Goal: Task Accomplishment & Management: Use online tool/utility

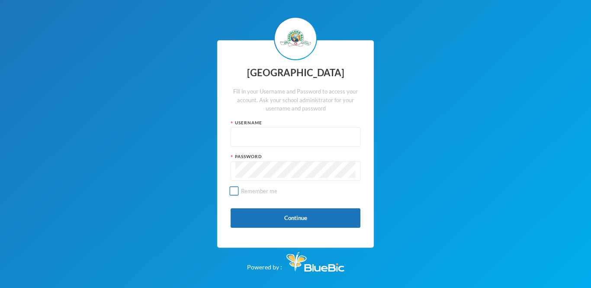
type input "glh25ps07"
click at [230, 192] on input "Remember me" at bounding box center [234, 191] width 9 height 9
checkbox input "true"
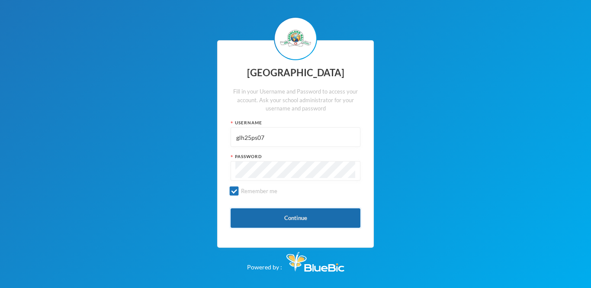
click at [254, 216] on button "Continue" at bounding box center [296, 217] width 130 height 19
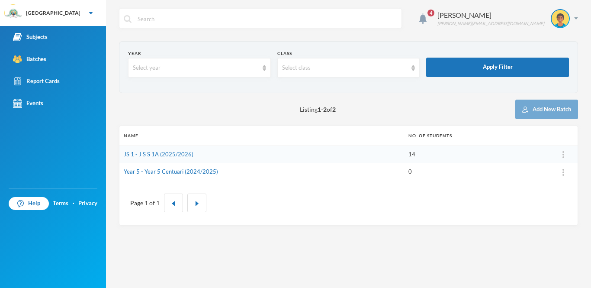
click at [489, 152] on td "14" at bounding box center [476, 154] width 145 height 18
click at [168, 151] on link "JS 1 - J S S 1A (2025/2026)" at bounding box center [159, 154] width 70 height 7
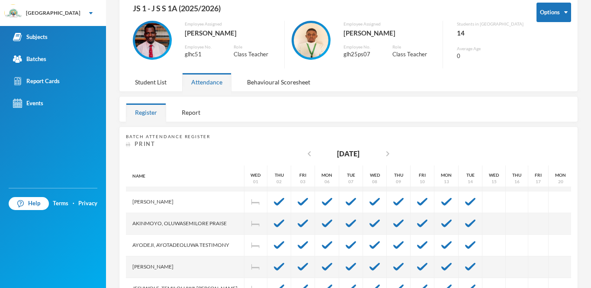
scroll to position [151, 0]
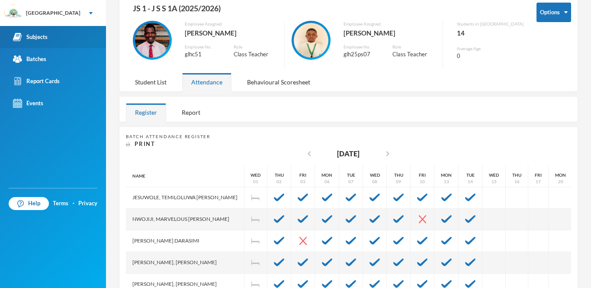
click at [32, 39] on div "Subjects" at bounding box center [30, 36] width 35 height 9
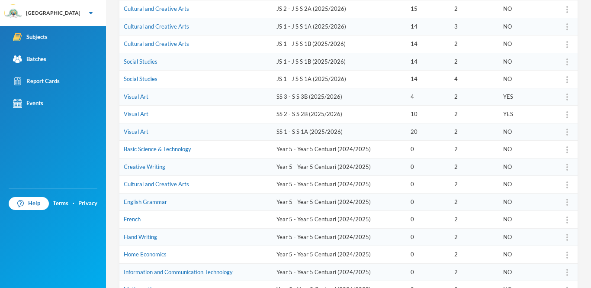
scroll to position [187, 0]
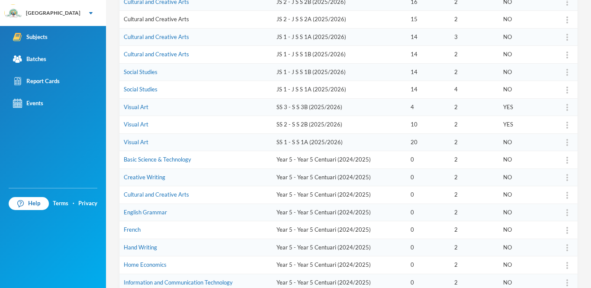
click at [159, 20] on link "Cultural and Creative Arts" at bounding box center [156, 19] width 65 height 7
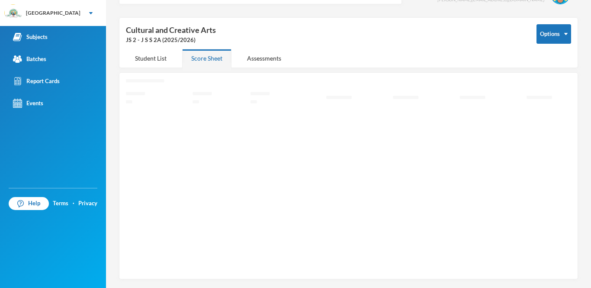
scroll to position [23, 0]
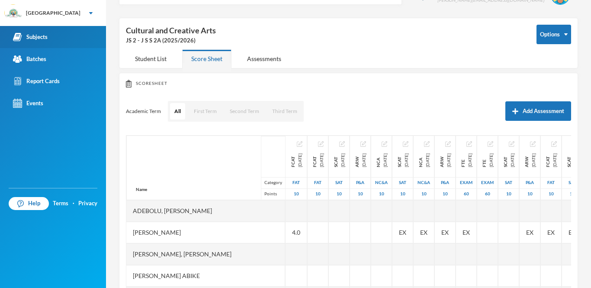
click at [62, 41] on link "Subjects" at bounding box center [53, 37] width 106 height 22
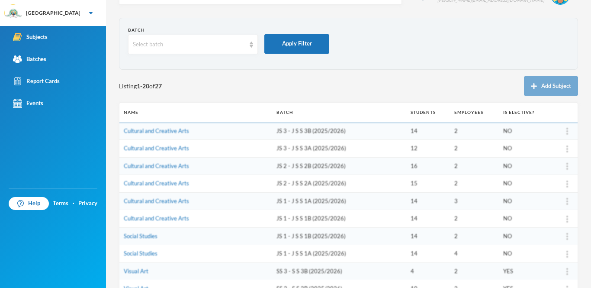
click at [251, 88] on div "Listing 1 - 20 of 27 Add Subject" at bounding box center [348, 85] width 459 height 19
click at [474, 62] on section "Batch Select batch Apply Filter" at bounding box center [348, 44] width 459 height 52
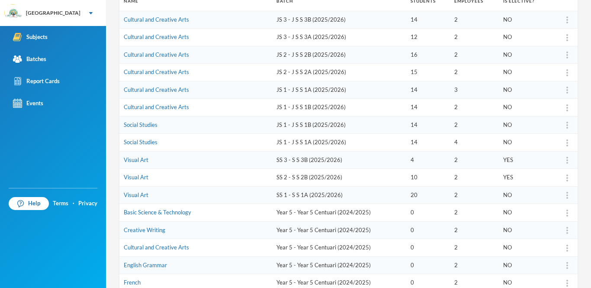
scroll to position [135, 0]
click at [134, 160] on link "Visual Art" at bounding box center [136, 159] width 25 height 7
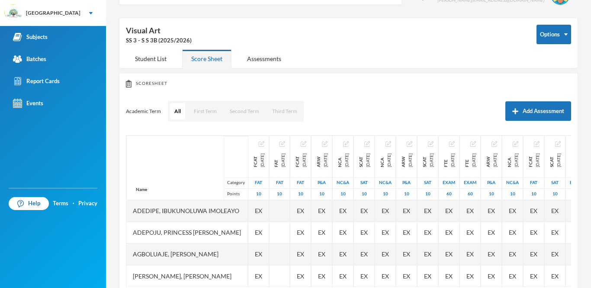
scroll to position [42, 0]
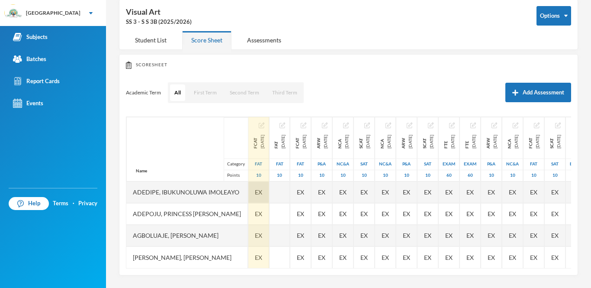
click at [261, 192] on span "EX" at bounding box center [258, 191] width 7 height 9
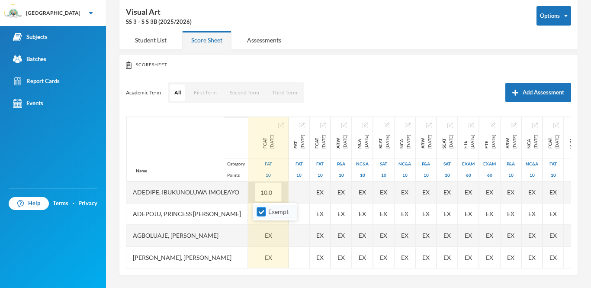
click at [261, 214] on input "Exempt" at bounding box center [261, 211] width 9 height 9
checkbox input "false"
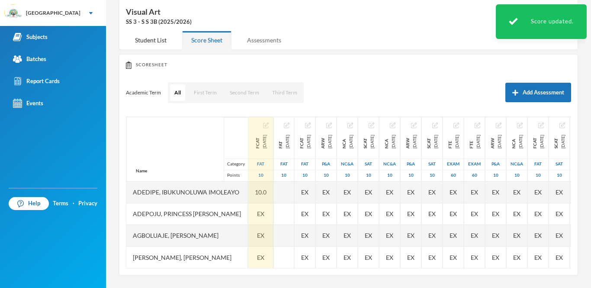
click at [275, 40] on div "Assessments" at bounding box center [264, 40] width 52 height 19
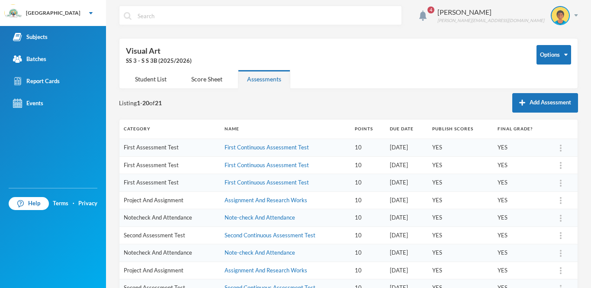
scroll to position [0, 0]
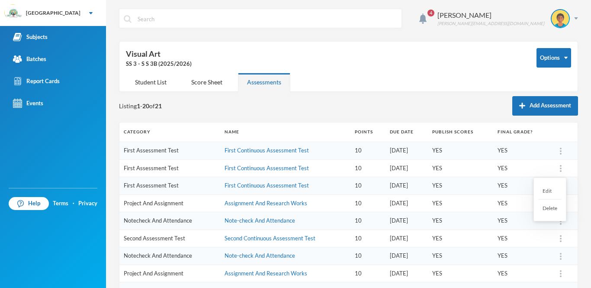
click at [547, 207] on div "Delete" at bounding box center [549, 208] width 23 height 17
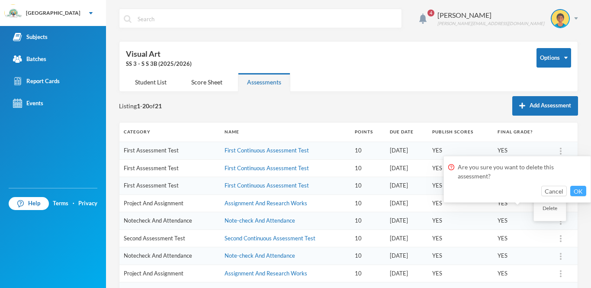
click at [580, 190] on button "OK" at bounding box center [578, 191] width 16 height 10
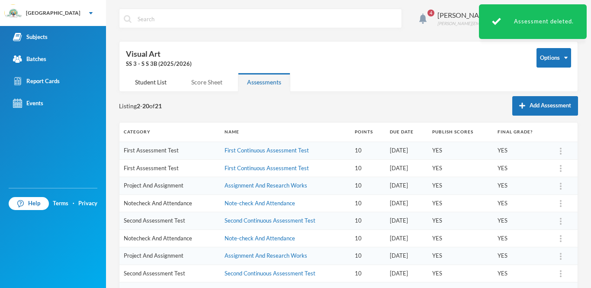
click at [216, 88] on div "Score Sheet" at bounding box center [206, 82] width 49 height 19
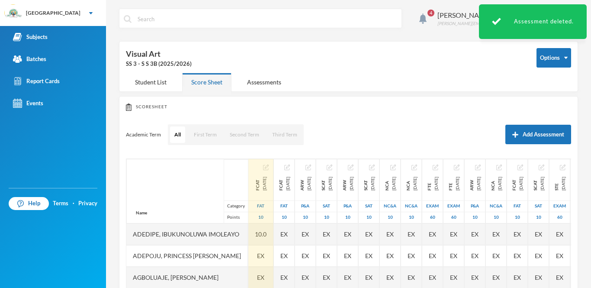
scroll to position [42, 0]
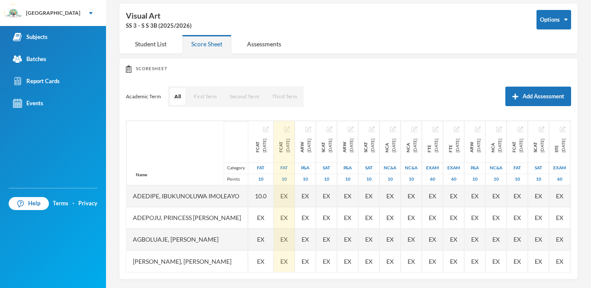
scroll to position [42, 0]
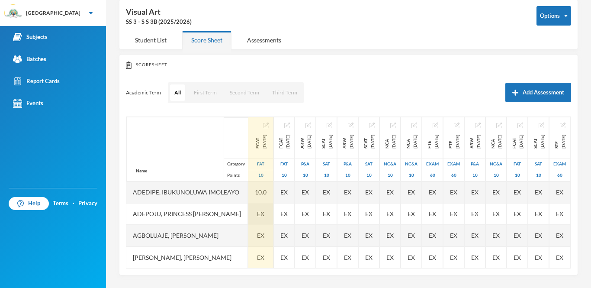
click at [264, 213] on span "EX" at bounding box center [260, 213] width 7 height 9
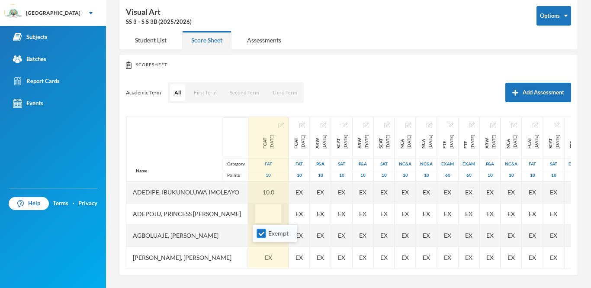
click at [260, 230] on input "Exempt" at bounding box center [261, 233] width 9 height 9
checkbox input "false"
click at [263, 212] on input "text" at bounding box center [268, 213] width 17 height 19
type input "9"
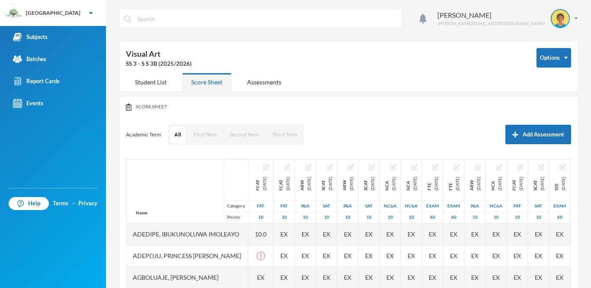
click at [266, 258] on div "9" at bounding box center [260, 256] width 25 height 22
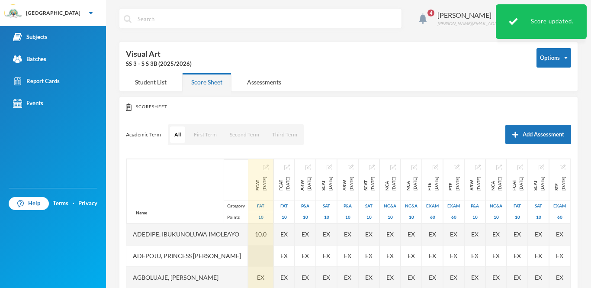
click at [257, 262] on div at bounding box center [260, 256] width 25 height 22
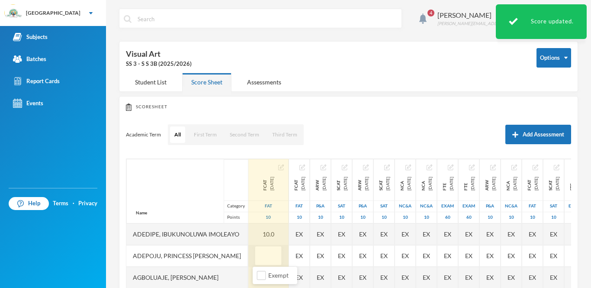
type input "9"
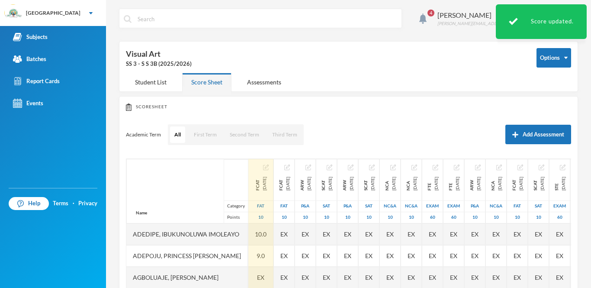
scroll to position [42, 0]
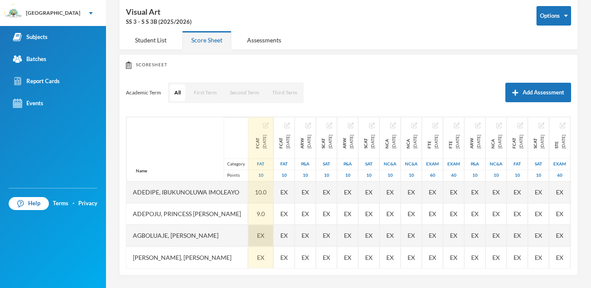
click at [262, 234] on span "EX" at bounding box center [260, 235] width 7 height 9
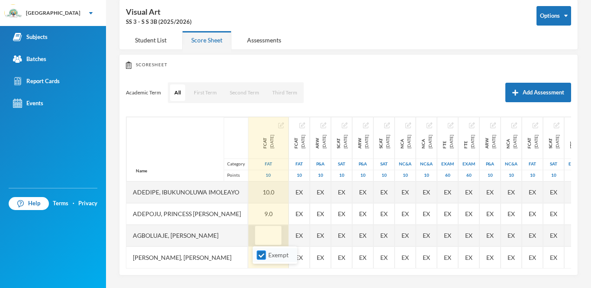
click at [261, 257] on input "Exempt" at bounding box center [261, 255] width 9 height 9
checkbox input "false"
click at [265, 235] on input "text" at bounding box center [268, 235] width 17 height 19
type input "10"
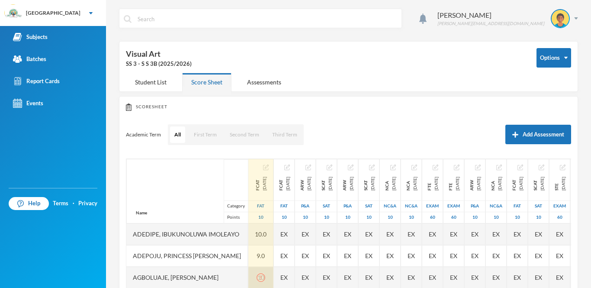
scroll to position [42, 0]
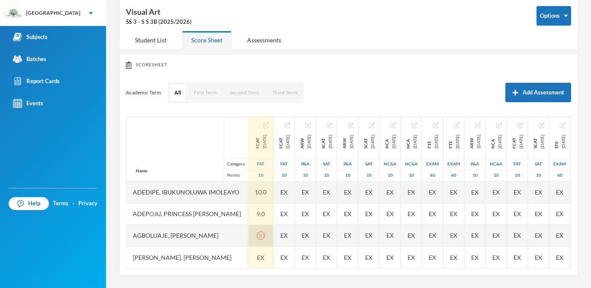
click at [264, 240] on div "10" at bounding box center [260, 236] width 25 height 22
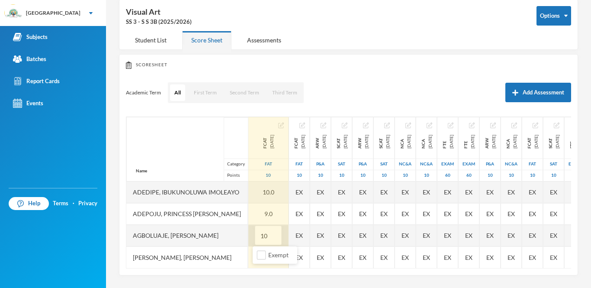
type input "1"
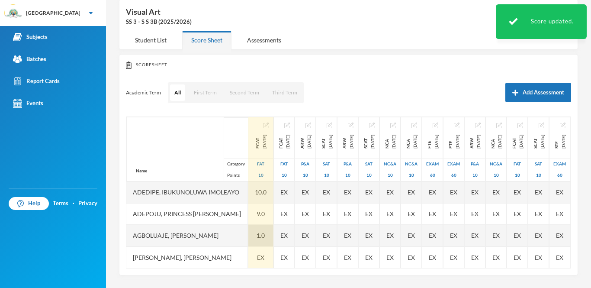
click at [271, 237] on div "1.0" at bounding box center [260, 236] width 25 height 22
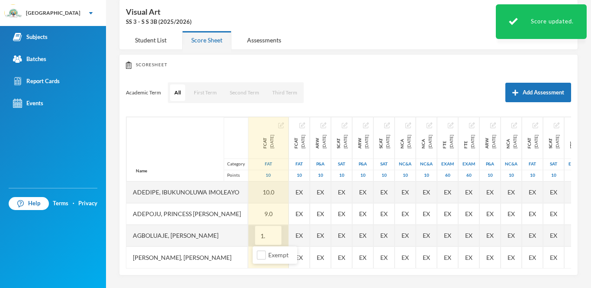
type input "1"
type input "10"
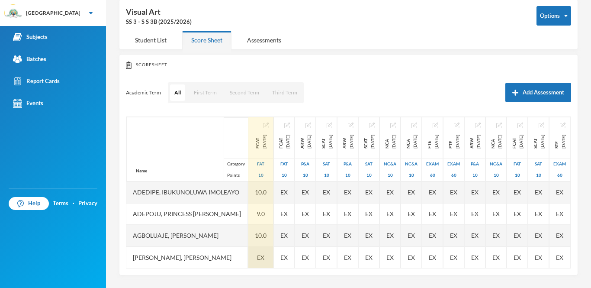
click at [263, 261] on span "EX" at bounding box center [260, 257] width 7 height 9
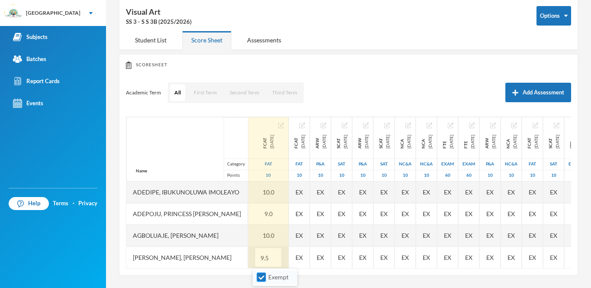
click at [261, 277] on input "Exempt" at bounding box center [261, 277] width 9 height 9
checkbox input "false"
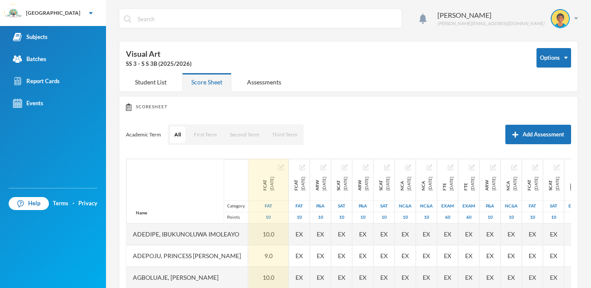
scroll to position [42, 0]
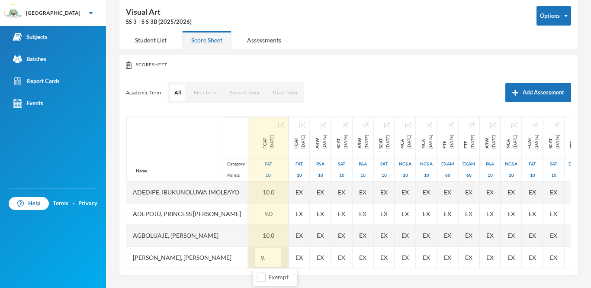
type input "9"
type input "10"
